Goal: Task Accomplishment & Management: Manage account settings

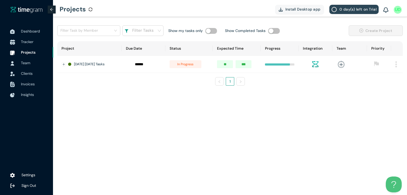
click at [23, 42] on span "Tracker" at bounding box center [27, 41] width 12 height 5
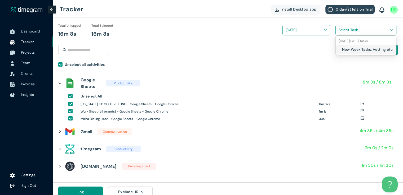
click at [342, 29] on input "search" at bounding box center [363, 30] width 51 height 8
click at [345, 47] on h1 "New Week Tasks: Vetting etc" at bounding box center [373, 50] width 62 height 6
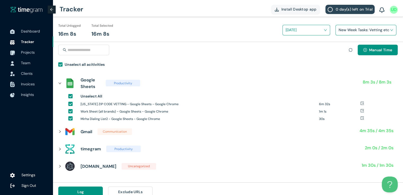
scroll to position [6, 0]
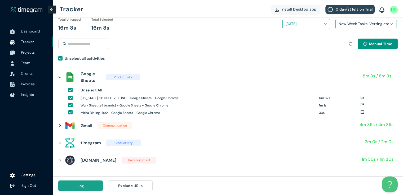
click at [79, 188] on span "Log" at bounding box center [80, 186] width 7 height 6
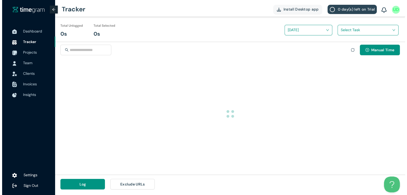
scroll to position [0, 0]
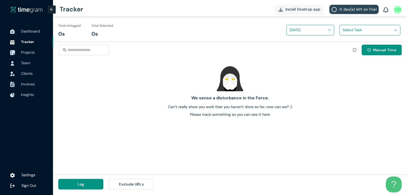
click at [26, 55] on span "Projects" at bounding box center [35, 52] width 28 height 11
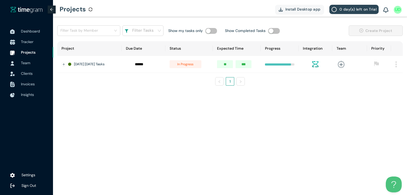
click at [22, 42] on span "Tracker" at bounding box center [27, 41] width 12 height 5
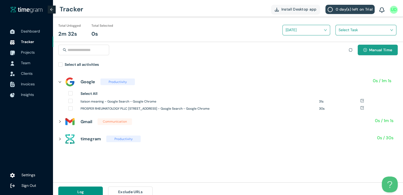
click at [362, 53] on button "Manual Time" at bounding box center [377, 50] width 40 height 11
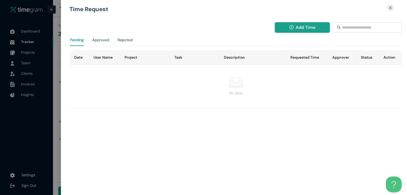
click at [284, 31] on button "Add Time" at bounding box center [302, 27] width 55 height 11
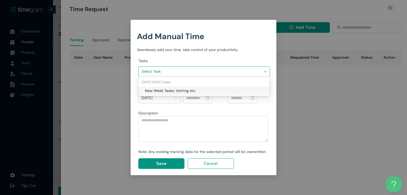
click at [212, 71] on input "search" at bounding box center [202, 72] width 122 height 8
click at [184, 91] on h1 "New Week Tasks: Vetting etc" at bounding box center [176, 91] width 62 height 6
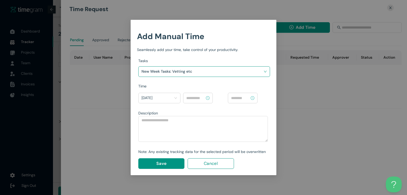
click at [199, 100] on input at bounding box center [195, 98] width 19 height 6
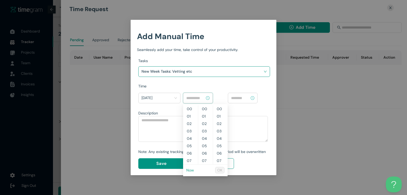
click at [191, 171] on link "Now" at bounding box center [190, 170] width 8 height 5
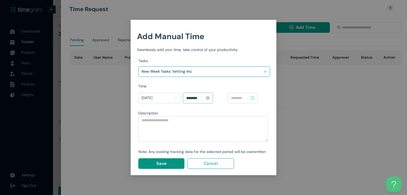
scroll to position [111, 0]
click at [190, 98] on input "********" at bounding box center [195, 98] width 19 height 6
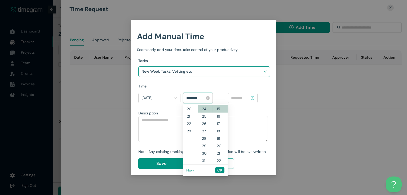
scroll to position [141, 0]
click at [194, 97] on input "********" at bounding box center [195, 98] width 19 height 6
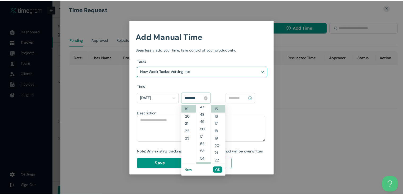
scroll to position [408, 0]
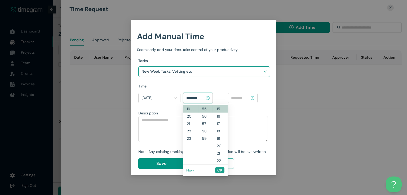
click at [220, 171] on span "OK" at bounding box center [219, 171] width 5 height 6
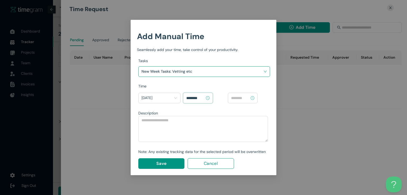
type input "********"
click at [242, 99] on input at bounding box center [240, 98] width 19 height 6
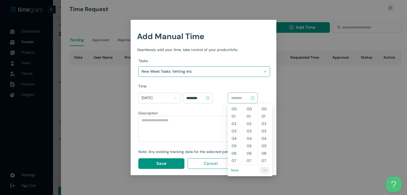
click at [236, 170] on link "Now" at bounding box center [235, 170] width 8 height 5
type input "********"
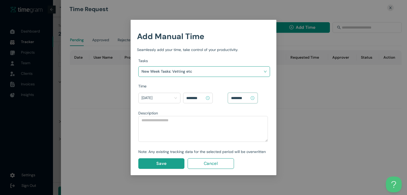
click at [164, 163] on span "Save" at bounding box center [161, 163] width 10 height 7
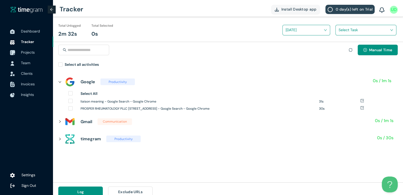
click at [32, 54] on span "Projects" at bounding box center [28, 52] width 14 height 5
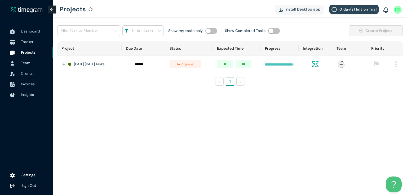
click at [27, 40] on span "Tracker" at bounding box center [27, 41] width 12 height 5
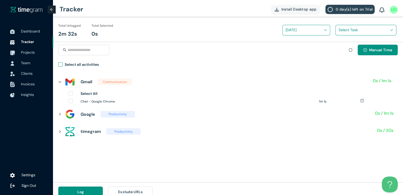
click at [62, 64] on span "Select all activities" at bounding box center [81, 66] width 38 height 8
click at [346, 31] on input "search" at bounding box center [363, 30] width 51 height 8
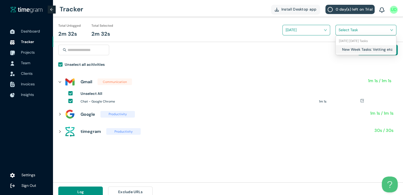
click at [337, 50] on div "New Week Tasks: Vetting etc" at bounding box center [365, 49] width 60 height 8
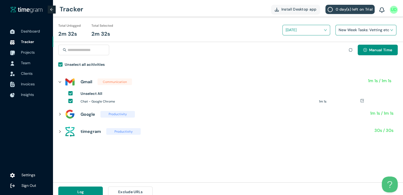
scroll to position [6, 0]
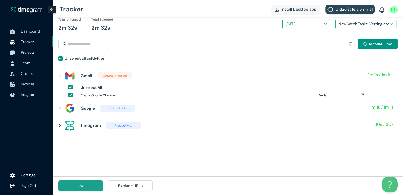
click at [70, 184] on button "Log" at bounding box center [80, 186] width 44 height 11
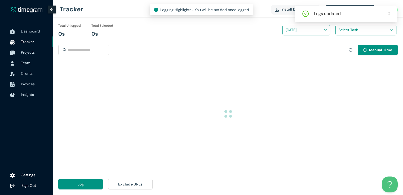
scroll to position [0, 0]
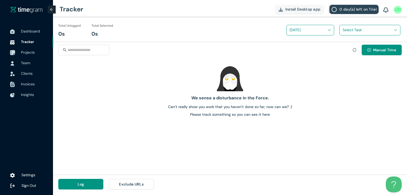
click at [25, 51] on span "Projects" at bounding box center [28, 52] width 14 height 5
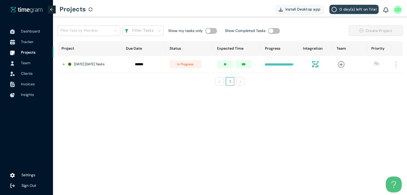
click at [23, 38] on span "Tracker" at bounding box center [35, 42] width 28 height 11
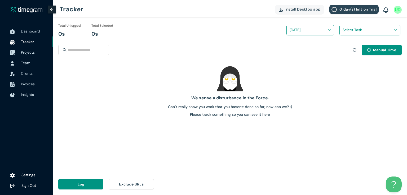
click at [30, 55] on span "Projects" at bounding box center [28, 52] width 14 height 5
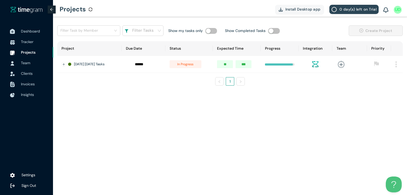
click at [26, 28] on span "Dashboard" at bounding box center [35, 31] width 28 height 11
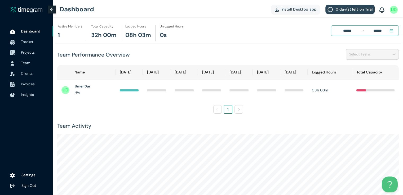
click at [25, 50] on span "Projects" at bounding box center [28, 52] width 14 height 5
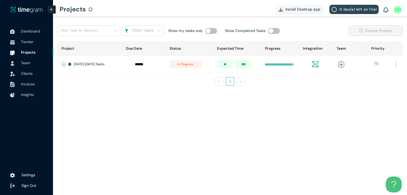
click at [63, 63] on button "Expand row" at bounding box center [64, 64] width 4 height 4
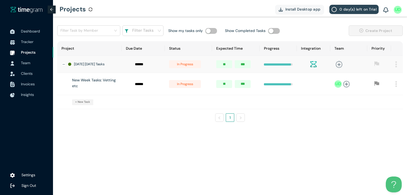
click at [188, 86] on span "in progress" at bounding box center [185, 84] width 32 height 8
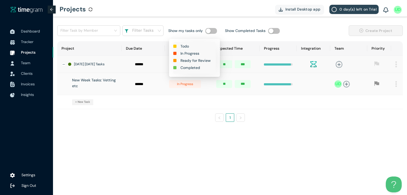
click at [193, 69] on h1 "Completed" at bounding box center [190, 68] width 20 height 6
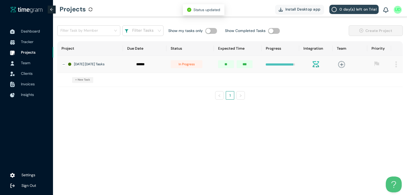
click at [187, 66] on span "in progress" at bounding box center [187, 64] width 32 height 8
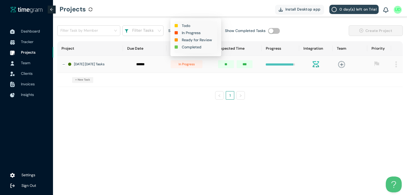
click at [191, 49] on h1 "Completed" at bounding box center [192, 47] width 20 height 6
